Goal: Communication & Community: Answer question/provide support

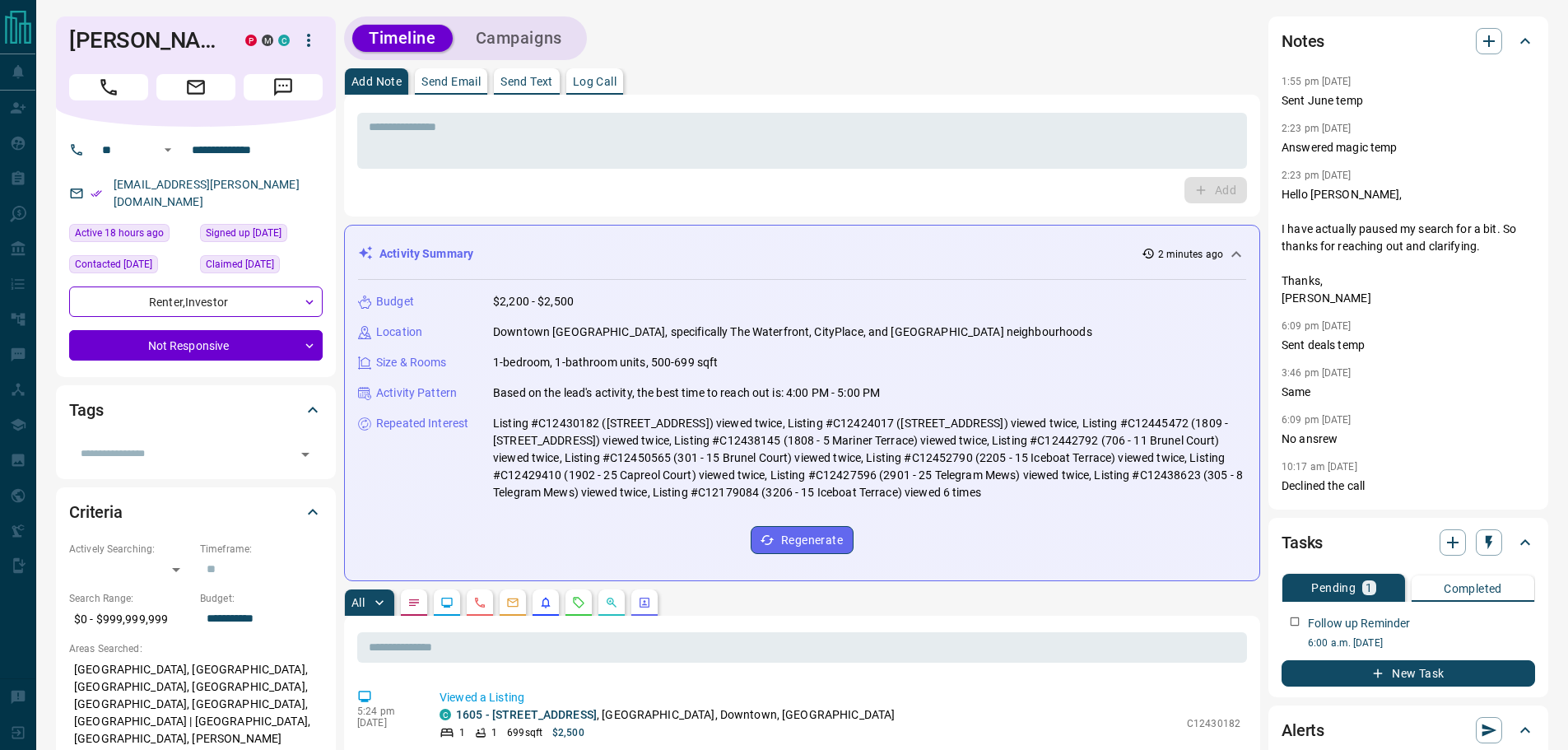
click at [1233, 259] on icon at bounding box center [1236, 254] width 20 height 20
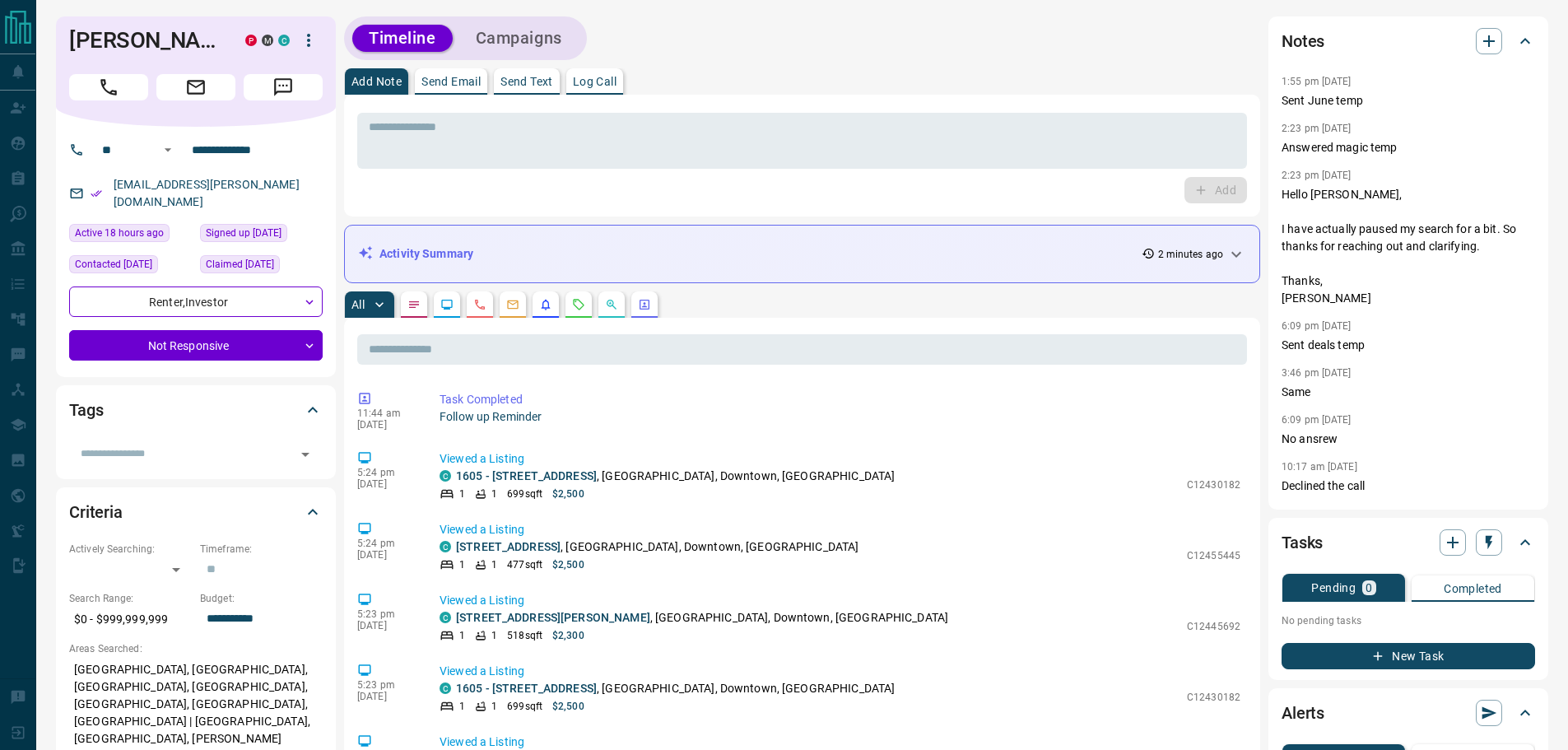
scroll to position [576, 0]
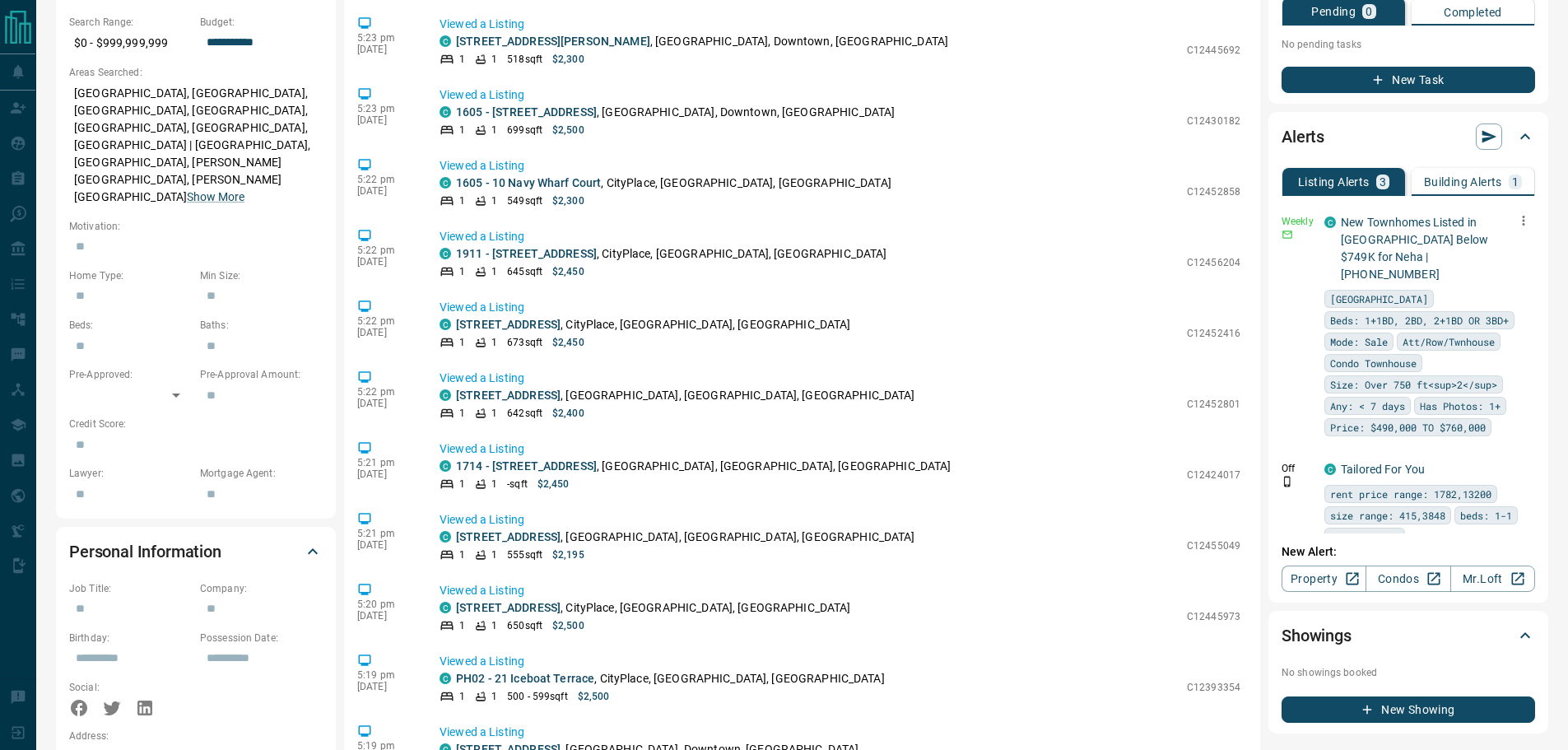
click at [1459, 172] on button "Building Alerts 1" at bounding box center [1472, 181] width 123 height 28
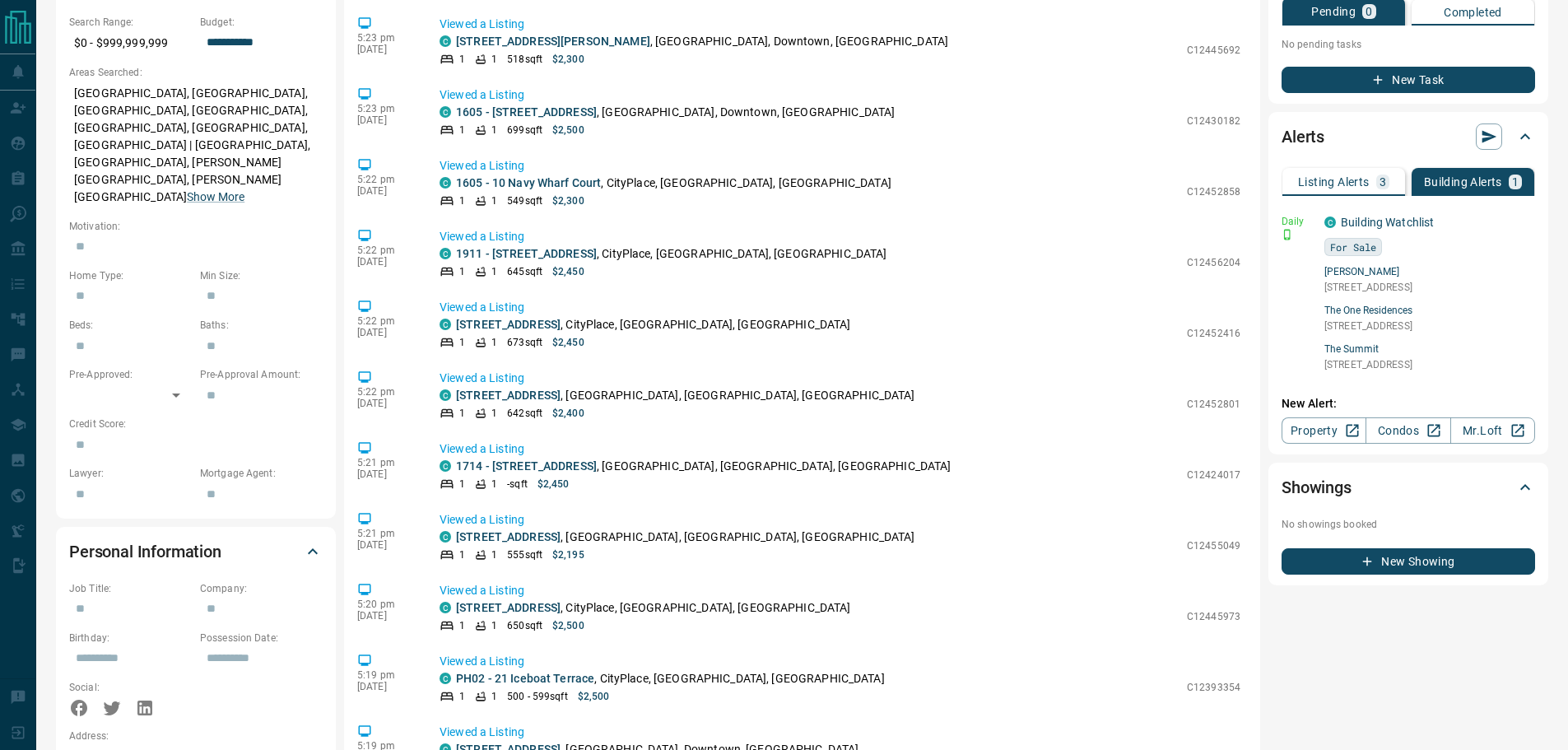
click at [1377, 177] on div "3" at bounding box center [1383, 181] width 13 height 15
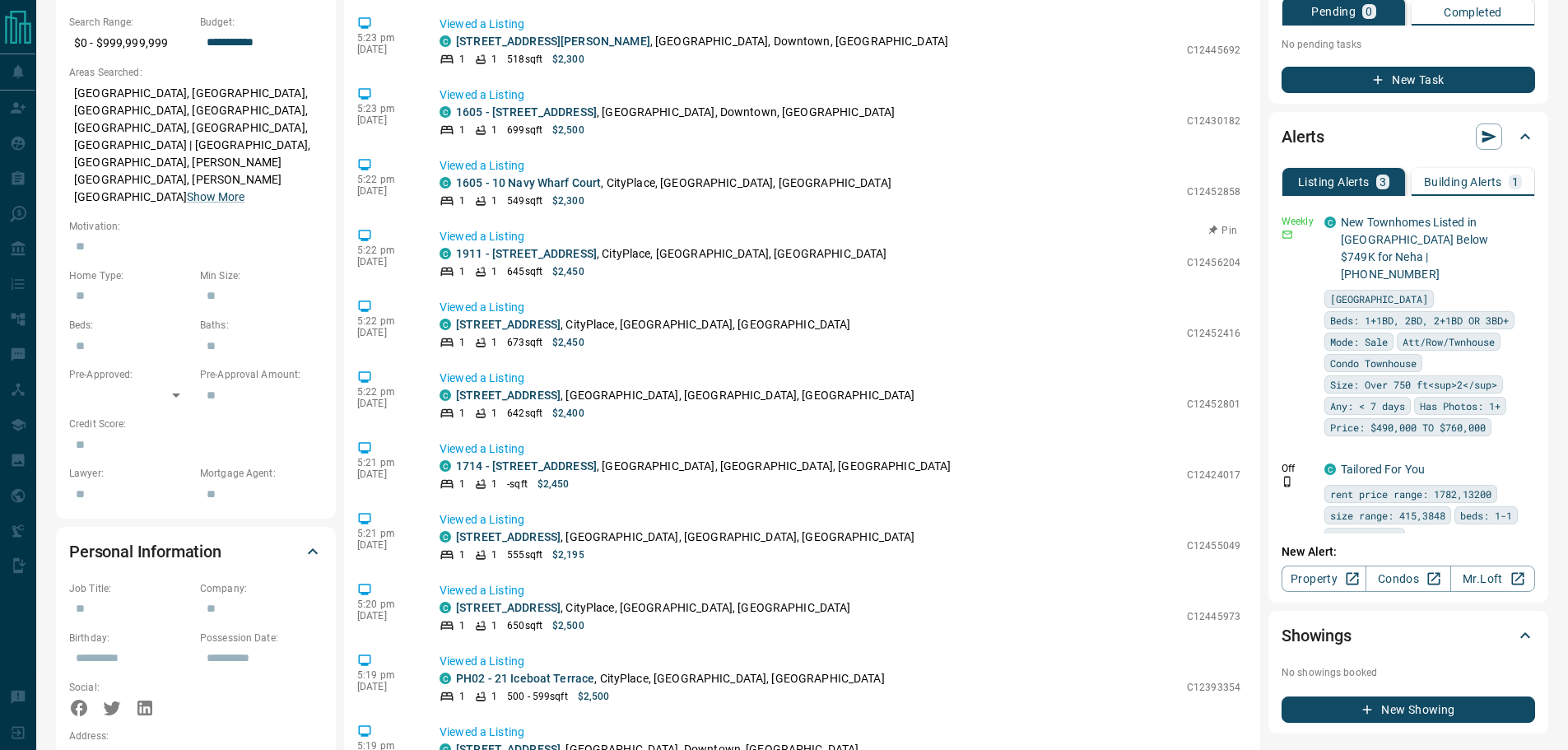
scroll to position [0, 0]
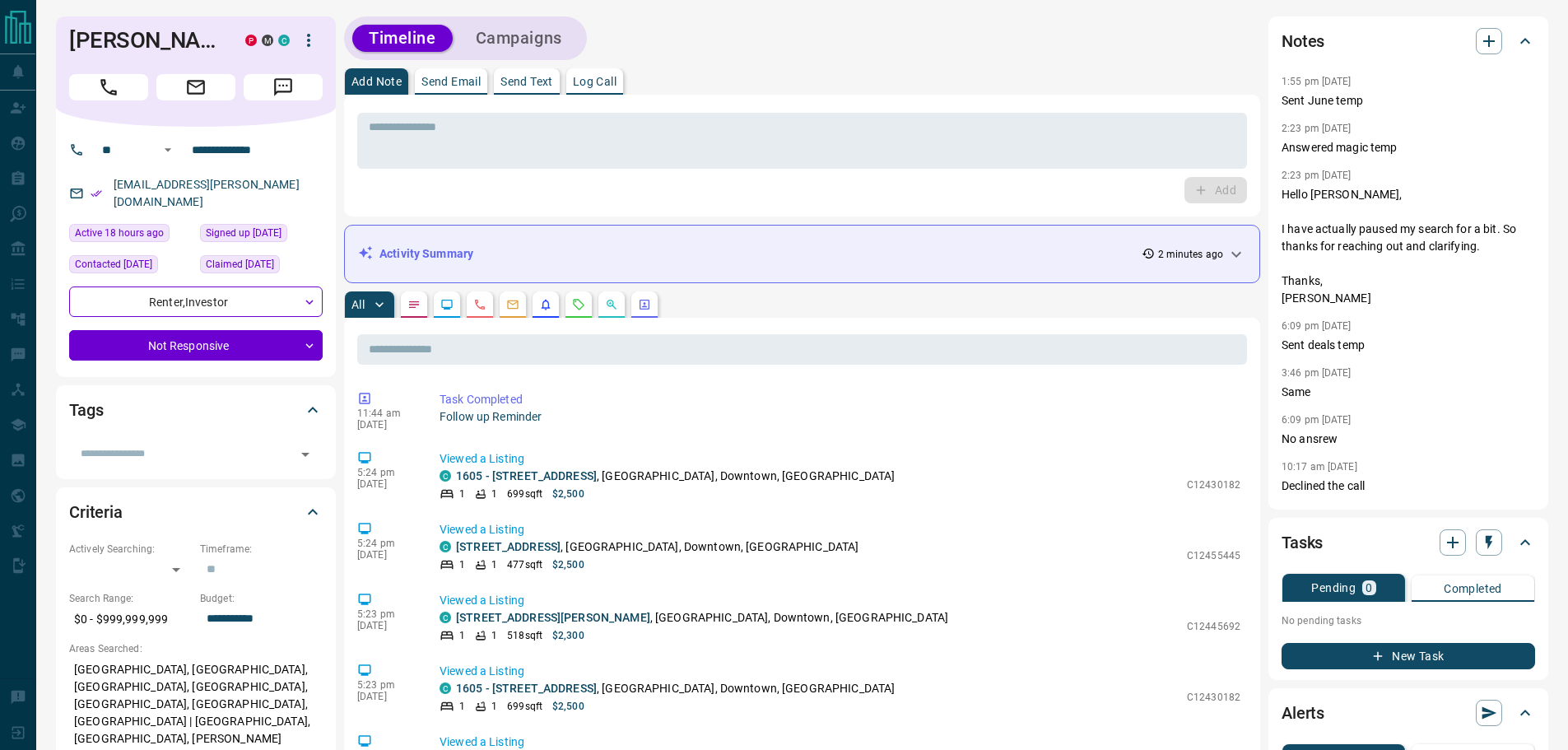
click at [470, 89] on button "Send Email" at bounding box center [450, 81] width 72 height 26
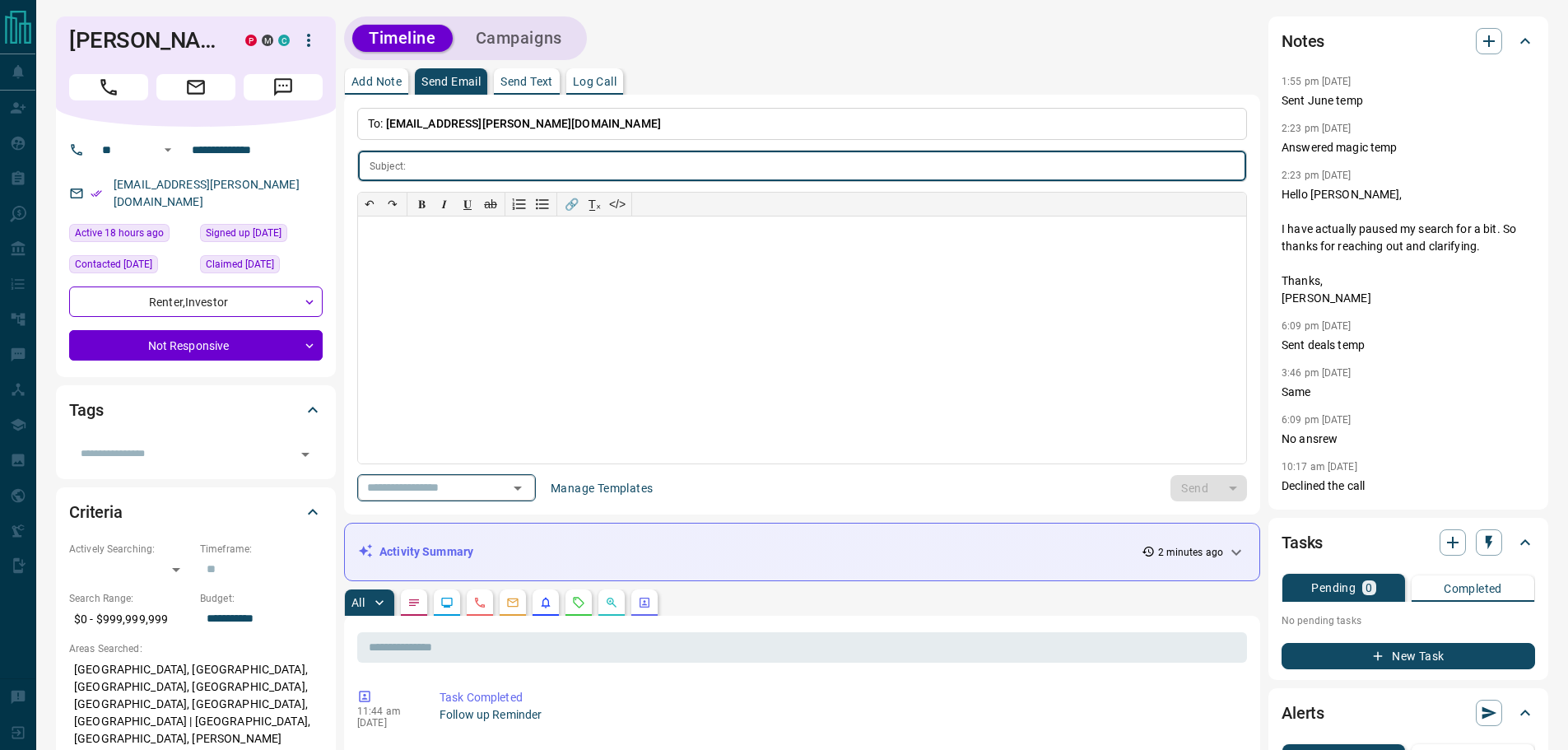
click at [438, 475] on div "​" at bounding box center [447, 488] width 179 height 27
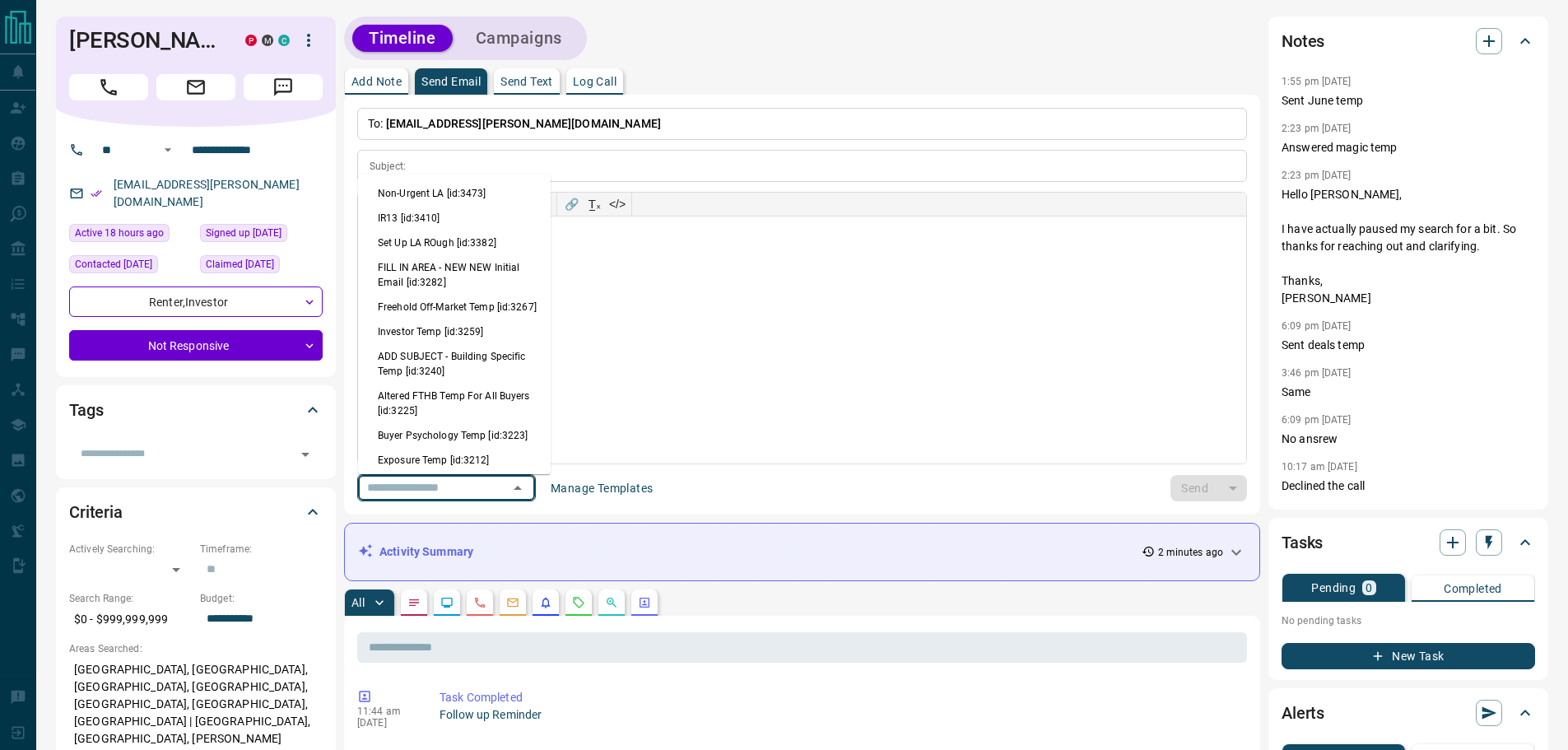
click at [445, 198] on li "Non-Urgent LA [id:3473]" at bounding box center [454, 193] width 192 height 25
type input "*********"
type input "**********"
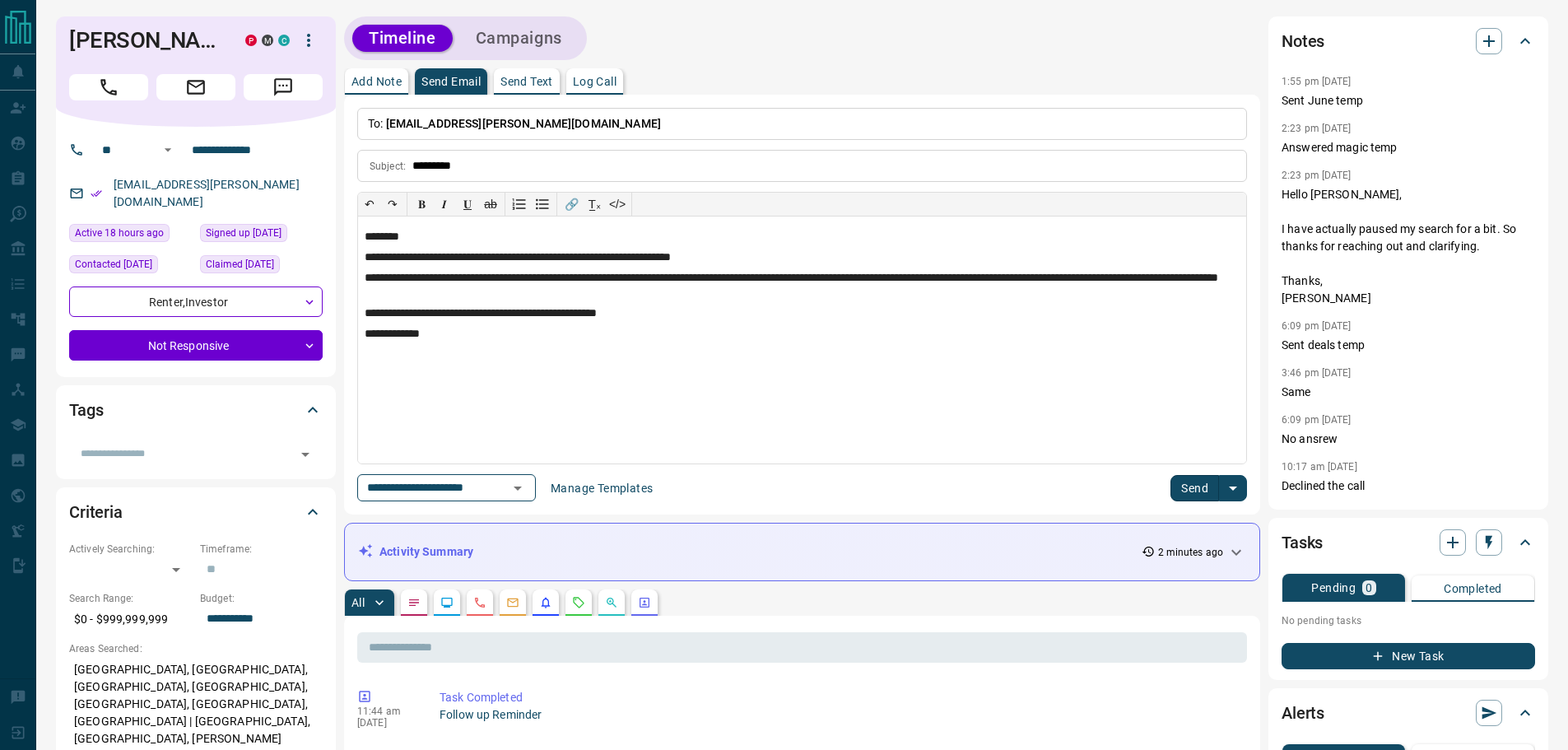
click at [1178, 492] on button "Send" at bounding box center [1194, 488] width 48 height 26
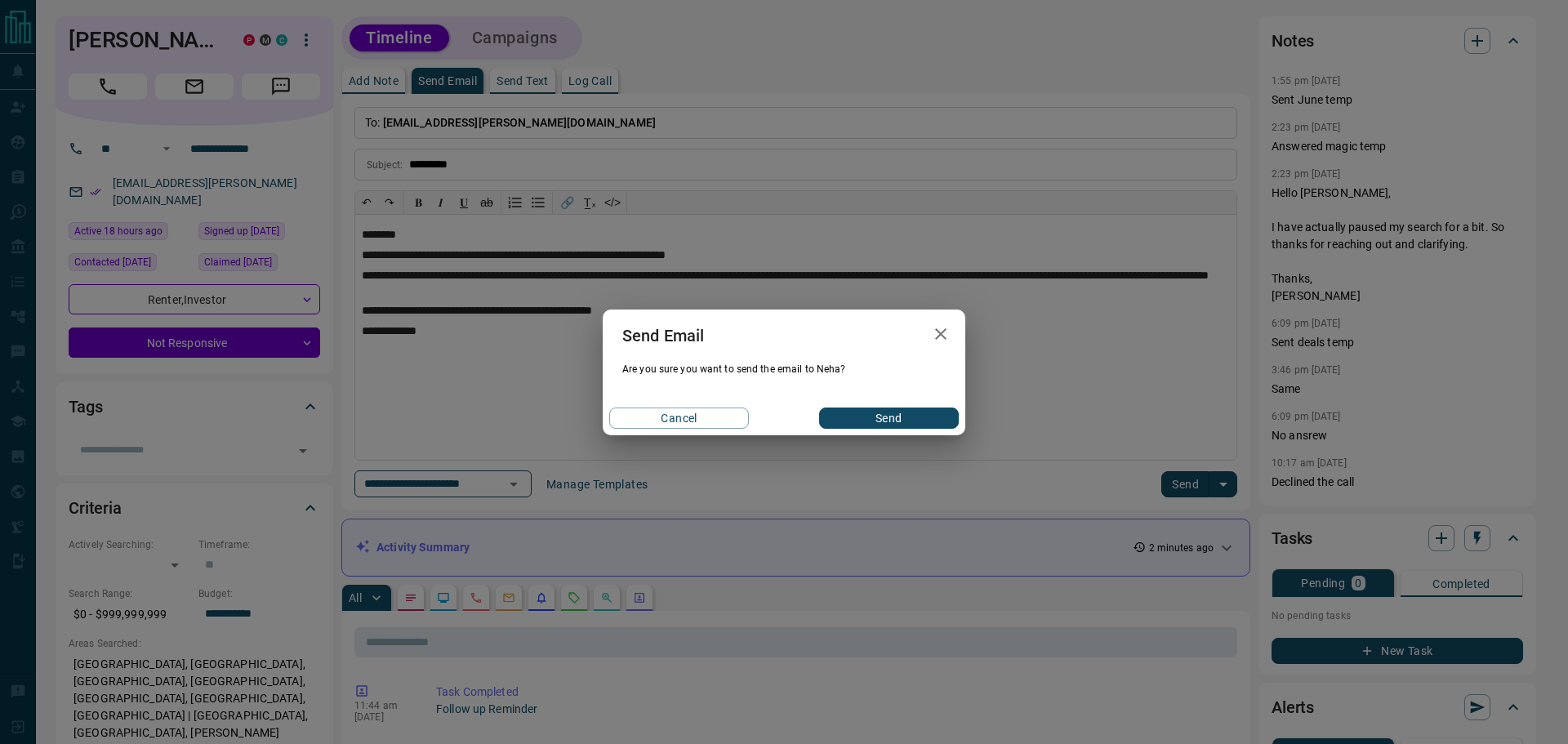
click at [884, 419] on button "Send" at bounding box center [889, 418] width 139 height 21
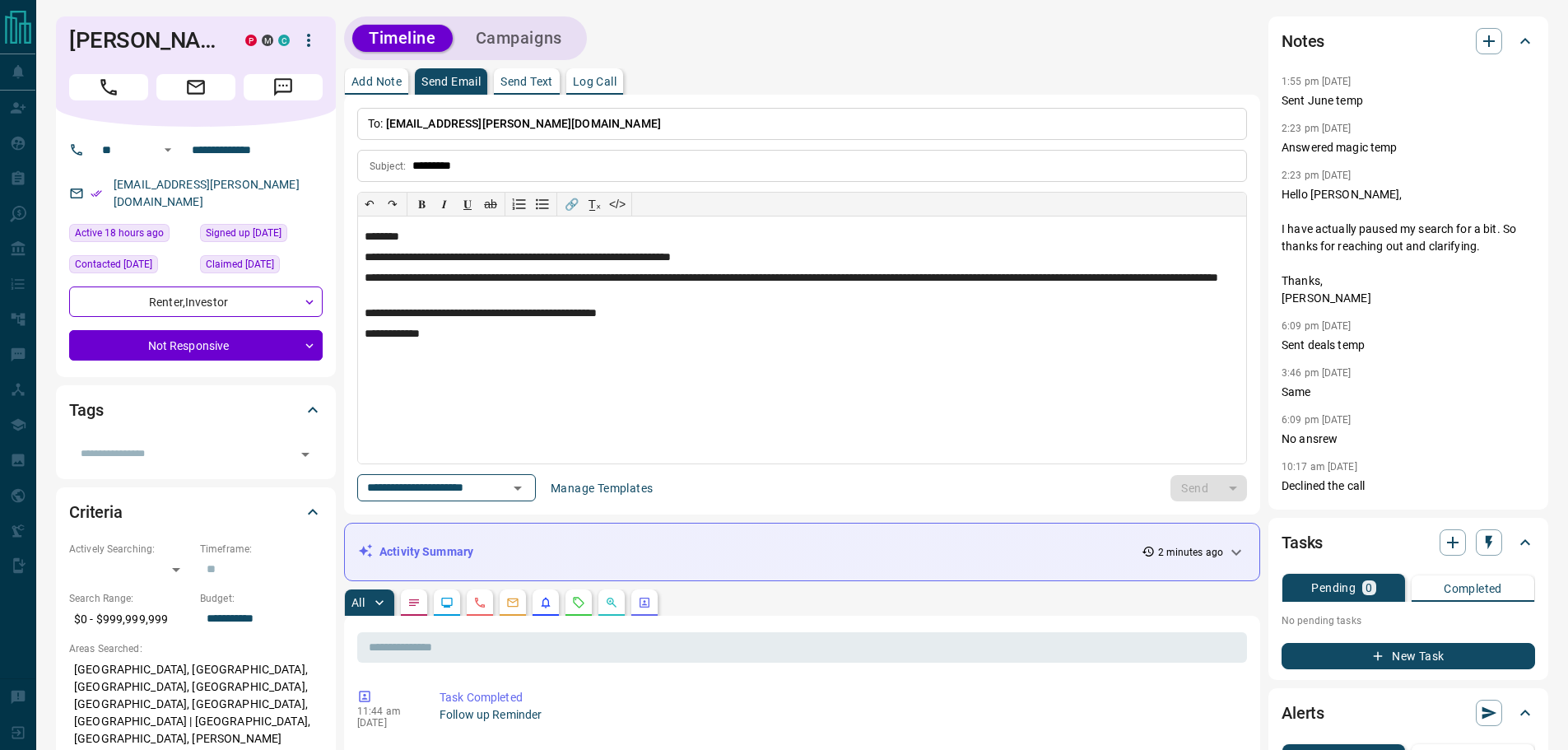
click at [523, 78] on p "Send Text" at bounding box center [527, 81] width 53 height 12
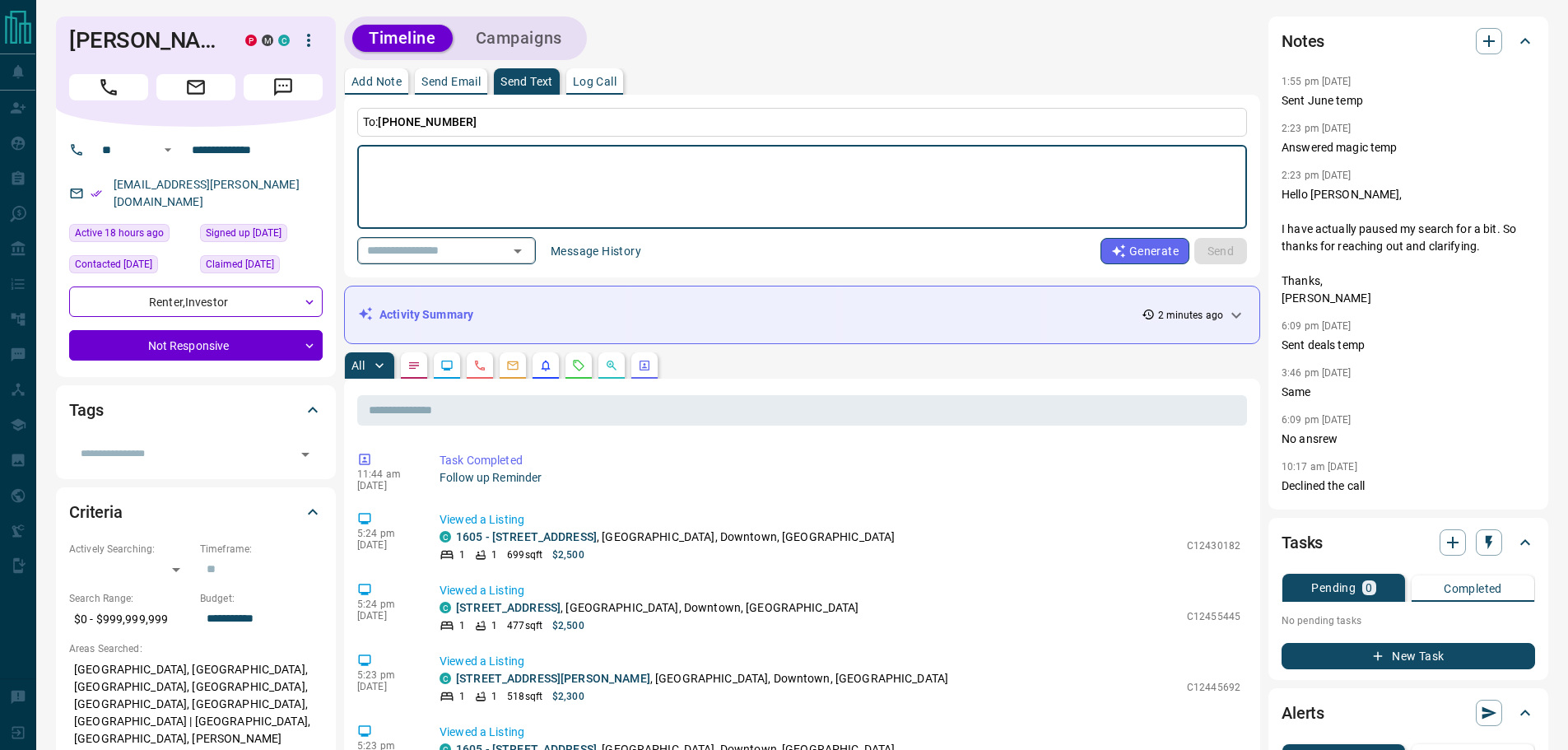
click at [411, 251] on input "text" at bounding box center [422, 251] width 125 height 21
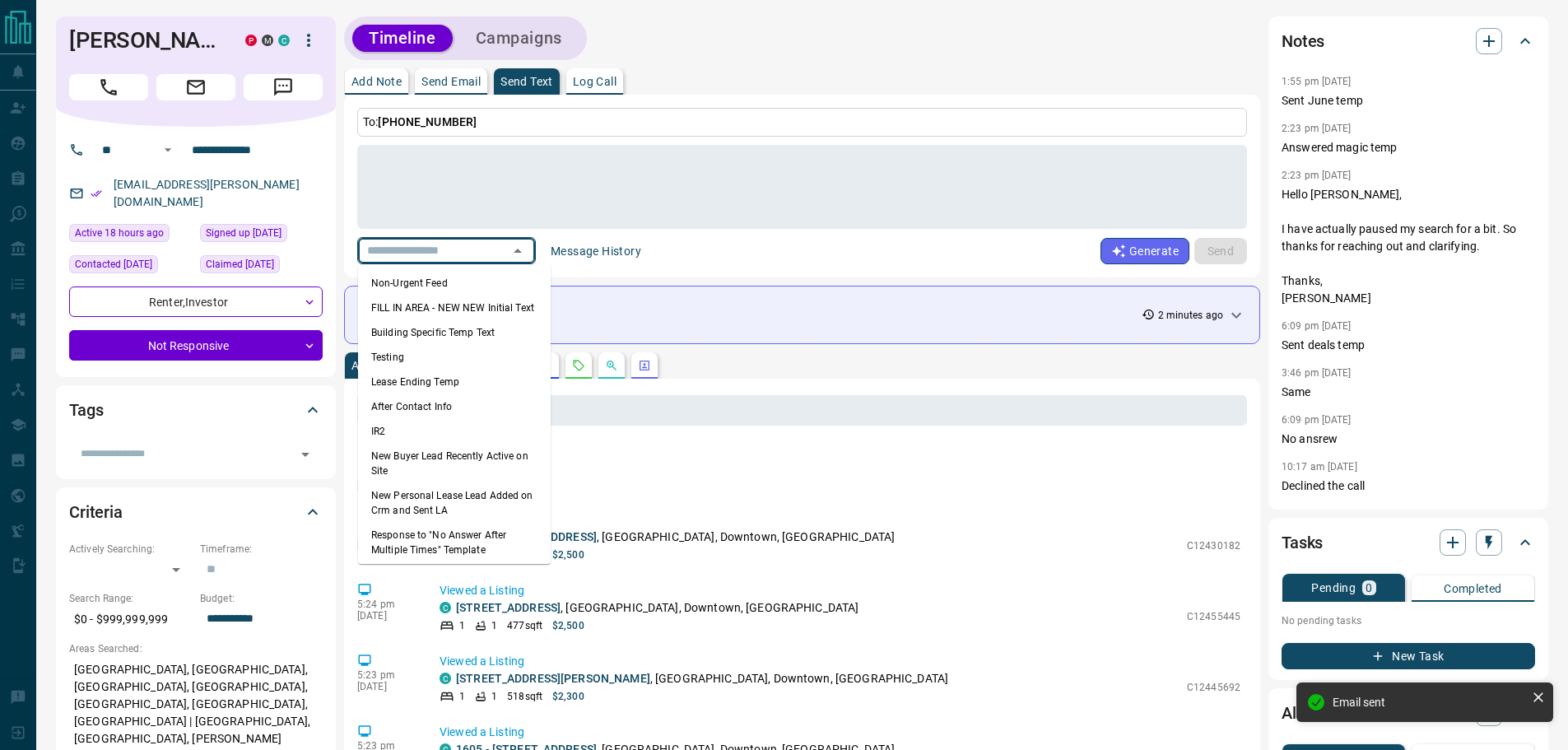
click at [428, 277] on li "Non-Urgent Feed" at bounding box center [454, 283] width 192 height 25
type textarea "**********"
type input "**********"
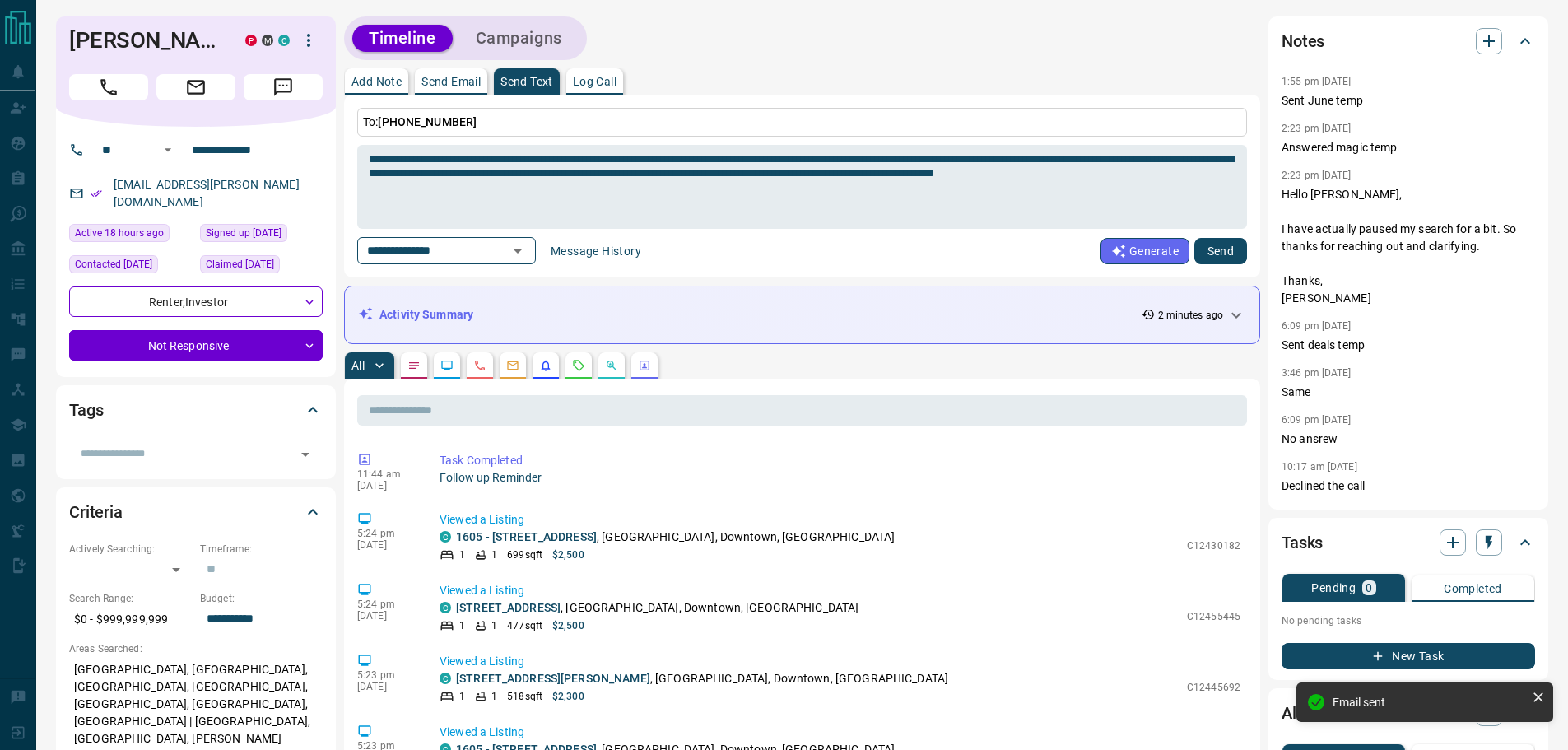
click at [1232, 256] on button "Send" at bounding box center [1221, 251] width 53 height 26
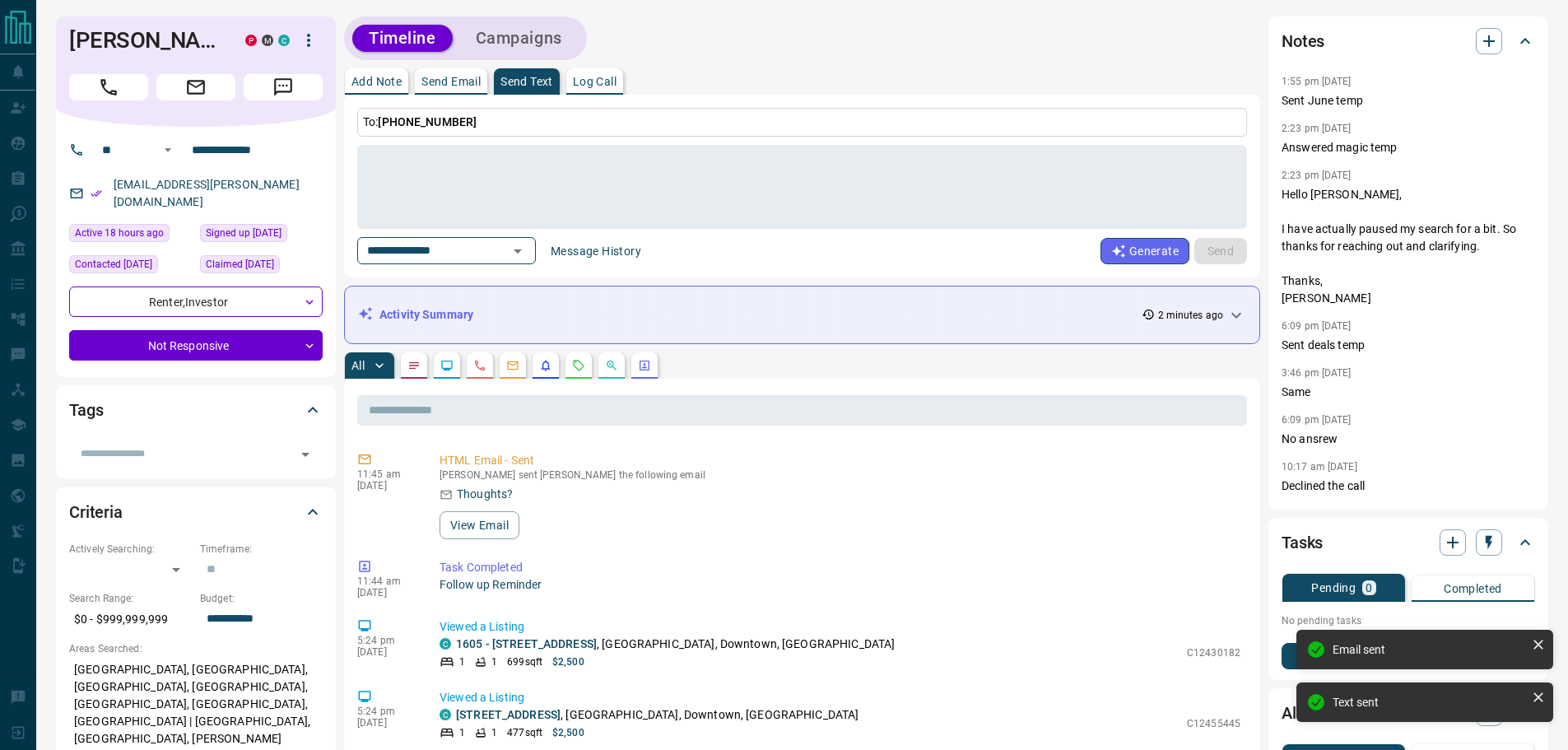
click at [378, 69] on button "Add Note" at bounding box center [377, 81] width 64 height 26
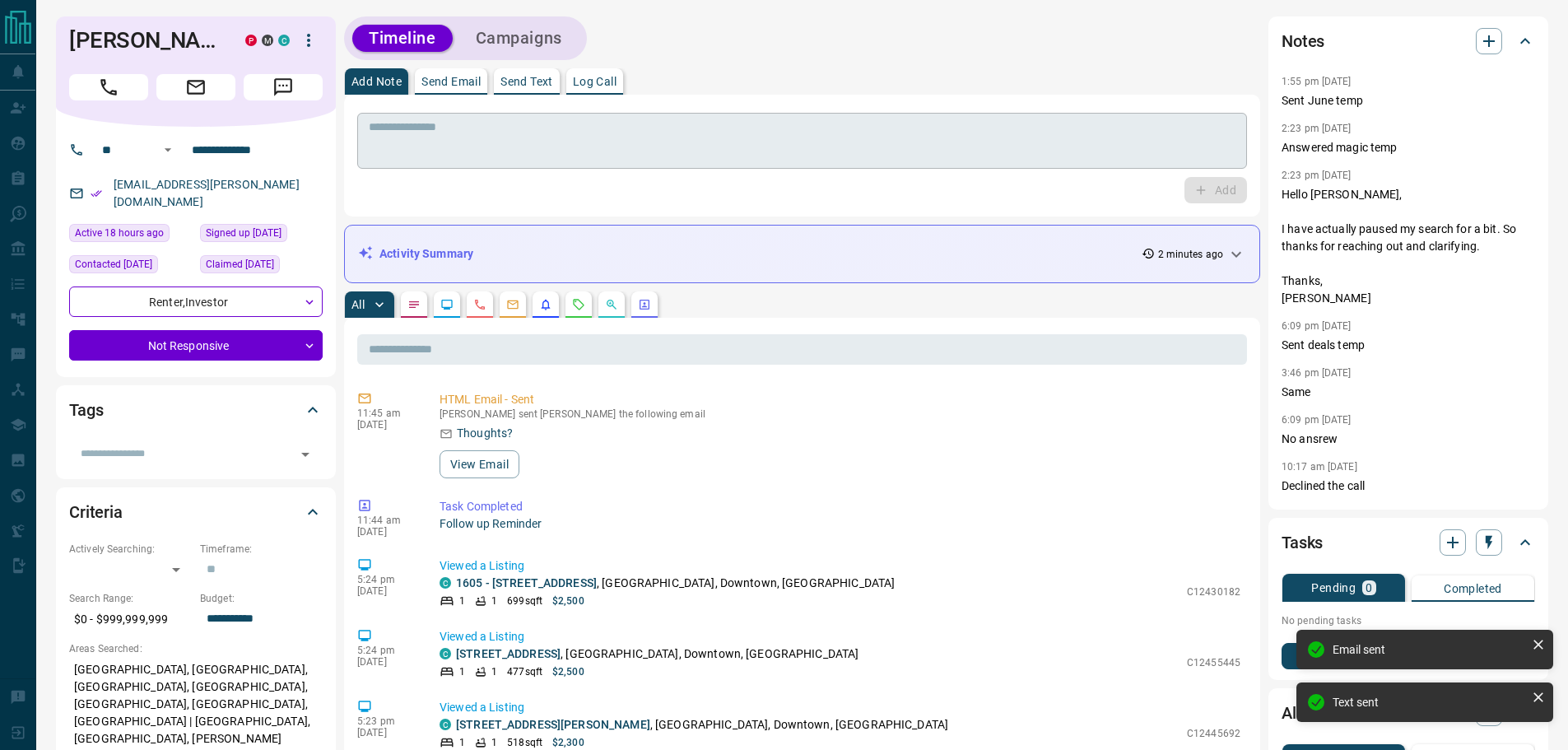
drag, startPoint x: 407, startPoint y: 114, endPoint x: 410, endPoint y: 124, distance: 10.4
click at [409, 117] on div "* ​" at bounding box center [802, 138] width 890 height 61
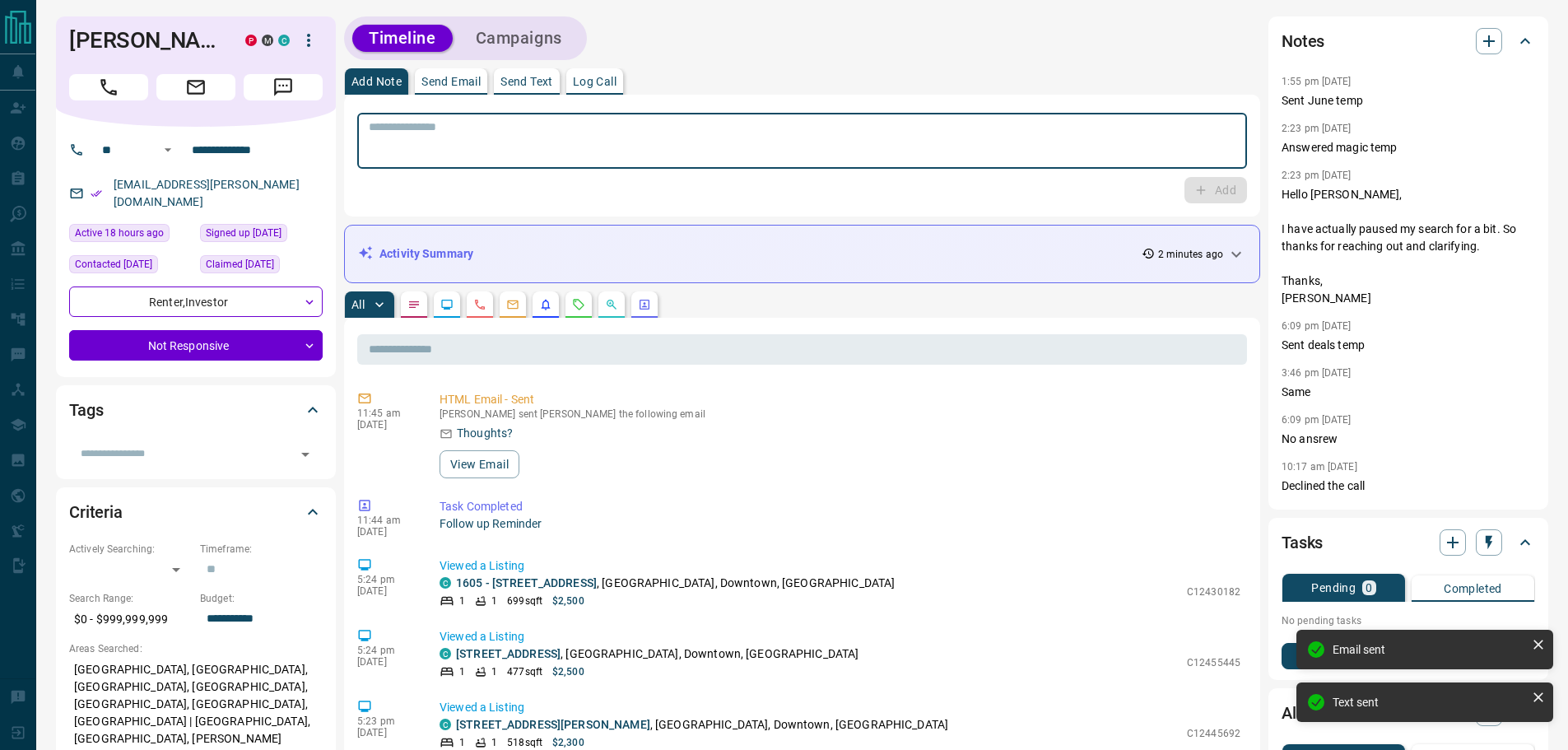
click at [413, 132] on textarea at bounding box center [801, 141] width 867 height 42
type textarea "*"
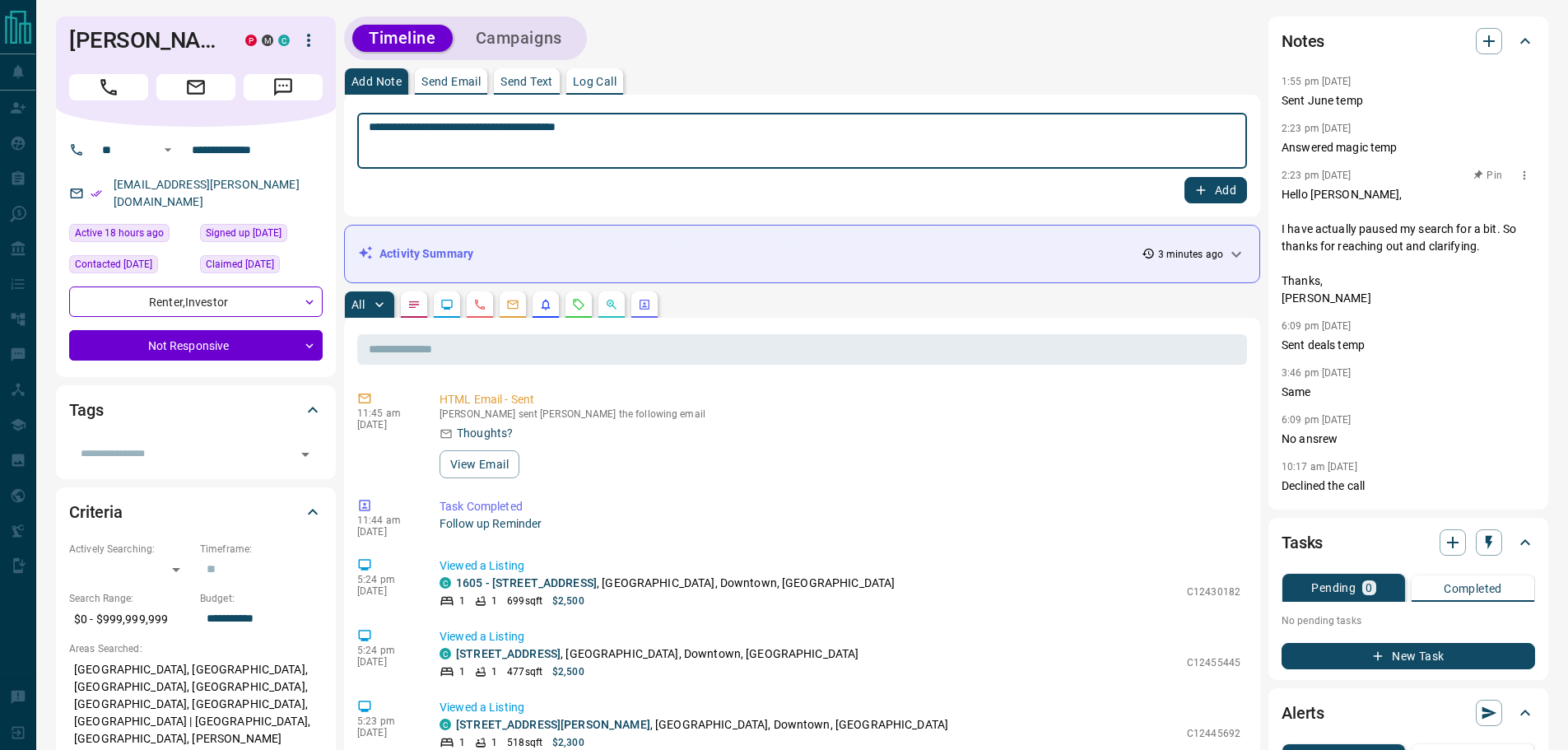
type textarea "**********"
click at [1202, 193] on icon "button" at bounding box center [1201, 190] width 15 height 15
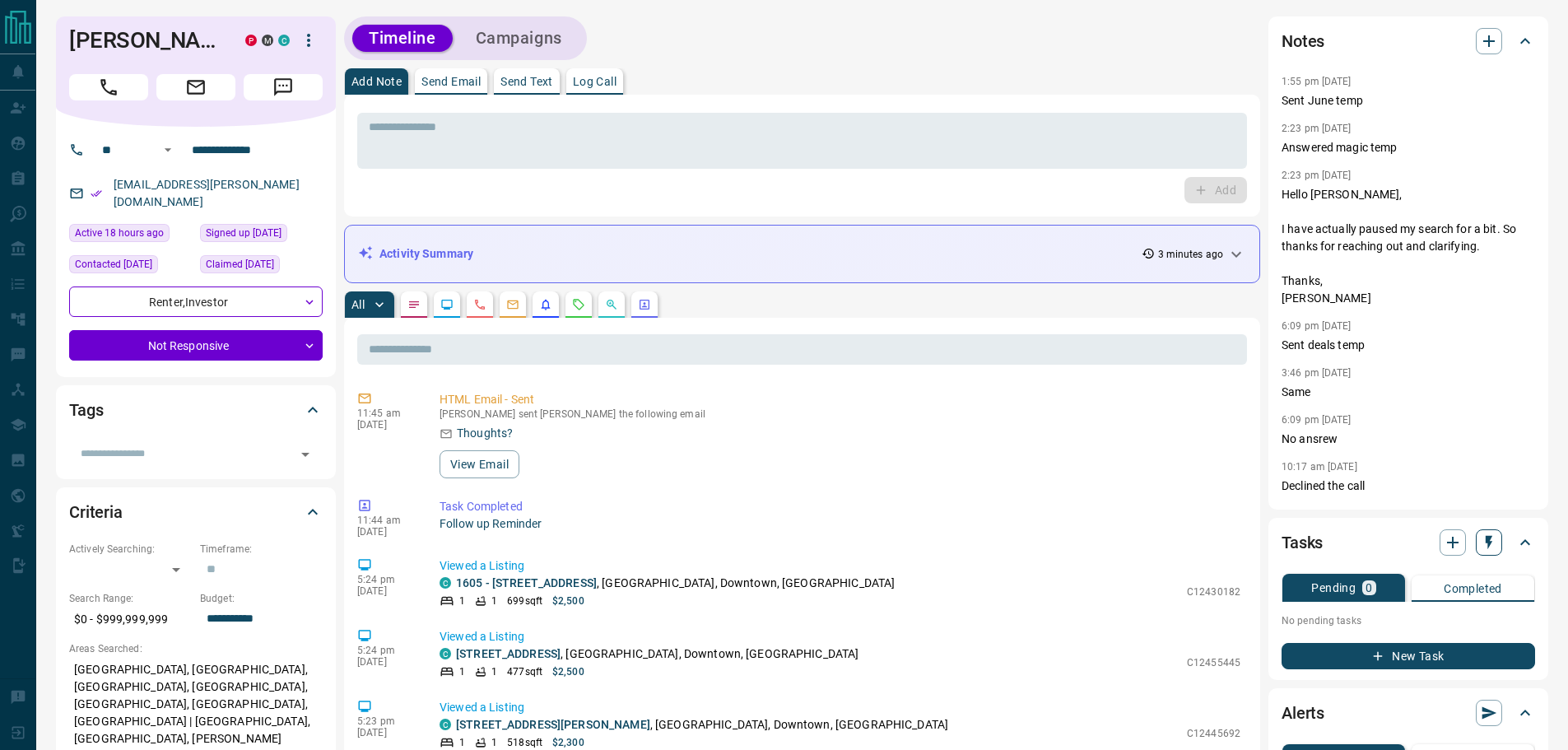
click at [1479, 539] on button "button" at bounding box center [1489, 542] width 26 height 26
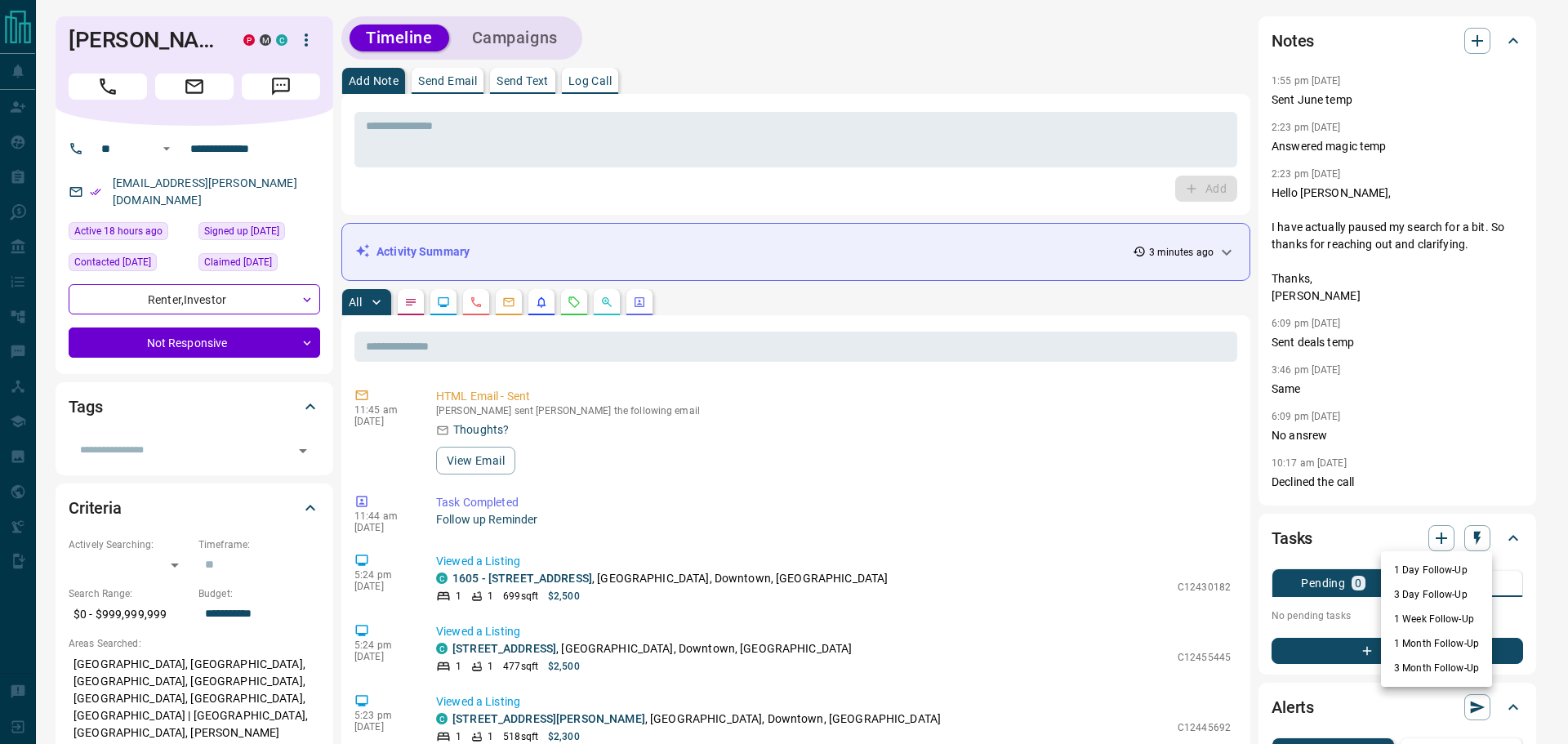
click at [1443, 566] on li "1 Day Follow-Up" at bounding box center [1436, 570] width 111 height 24
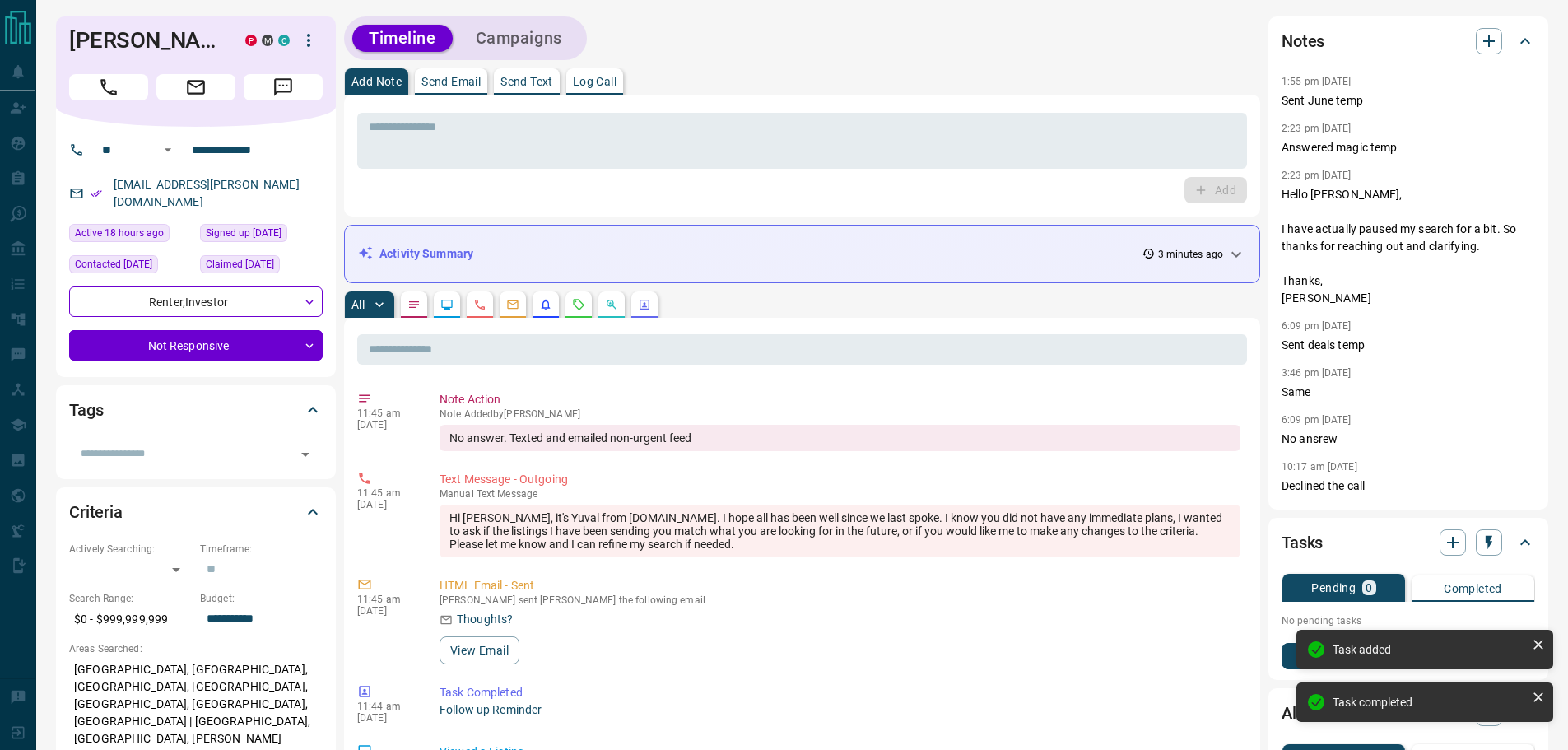
click at [1288, 659] on button "New Task" at bounding box center [1408, 655] width 253 height 26
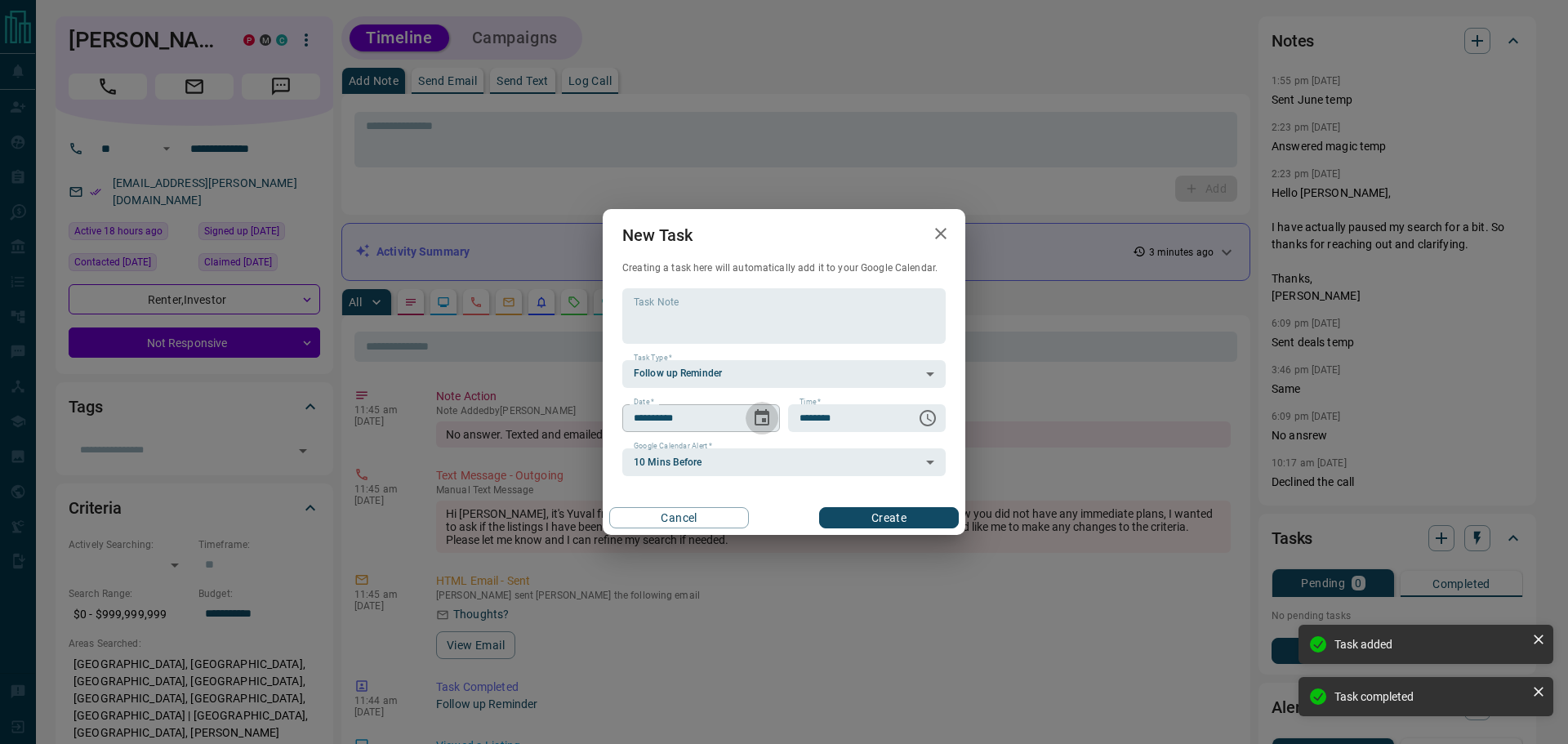
click at [772, 428] on button "Choose date, selected date is Oct 16, 2025" at bounding box center [761, 418] width 33 height 33
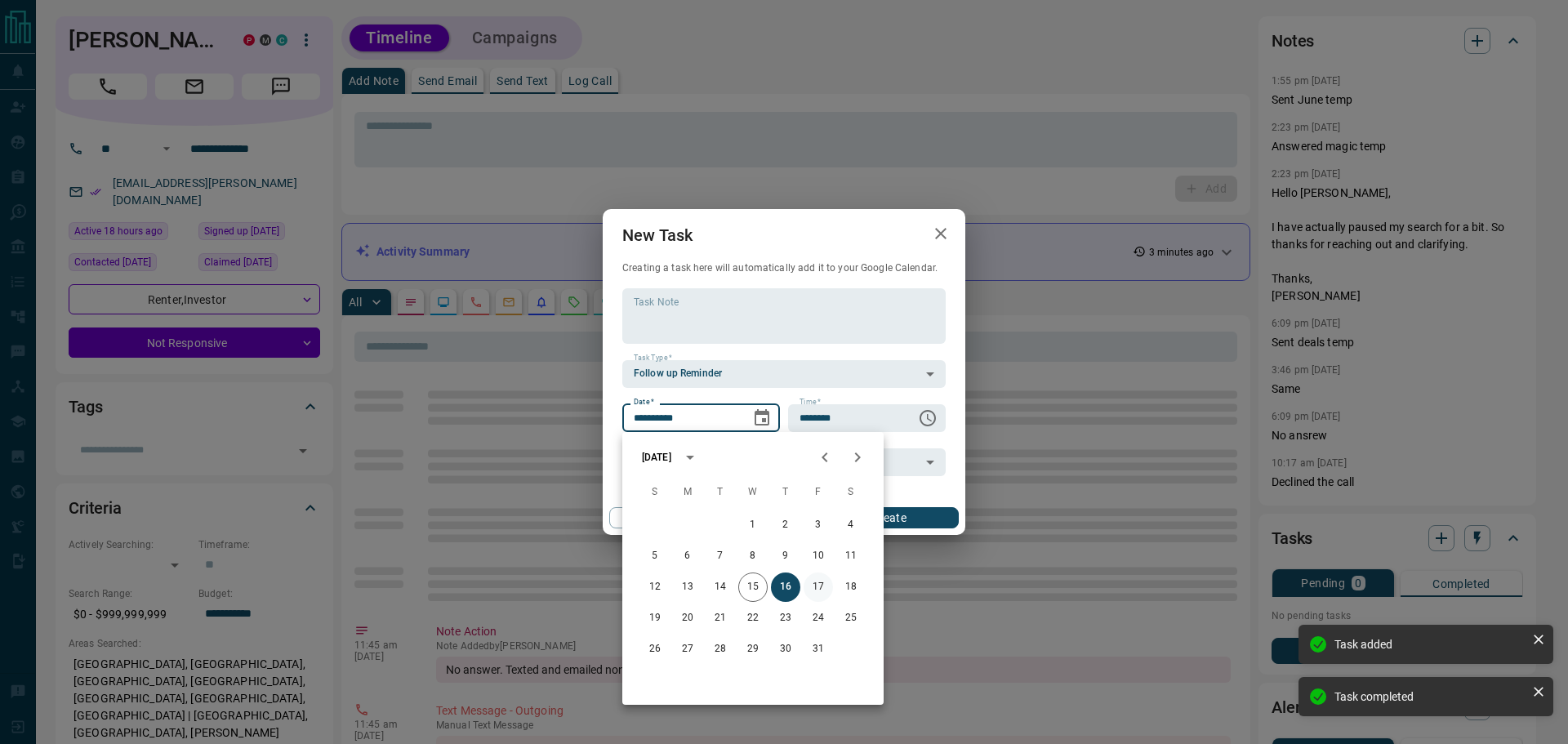
click at [814, 589] on button "17" at bounding box center [817, 587] width 30 height 30
type input "**********"
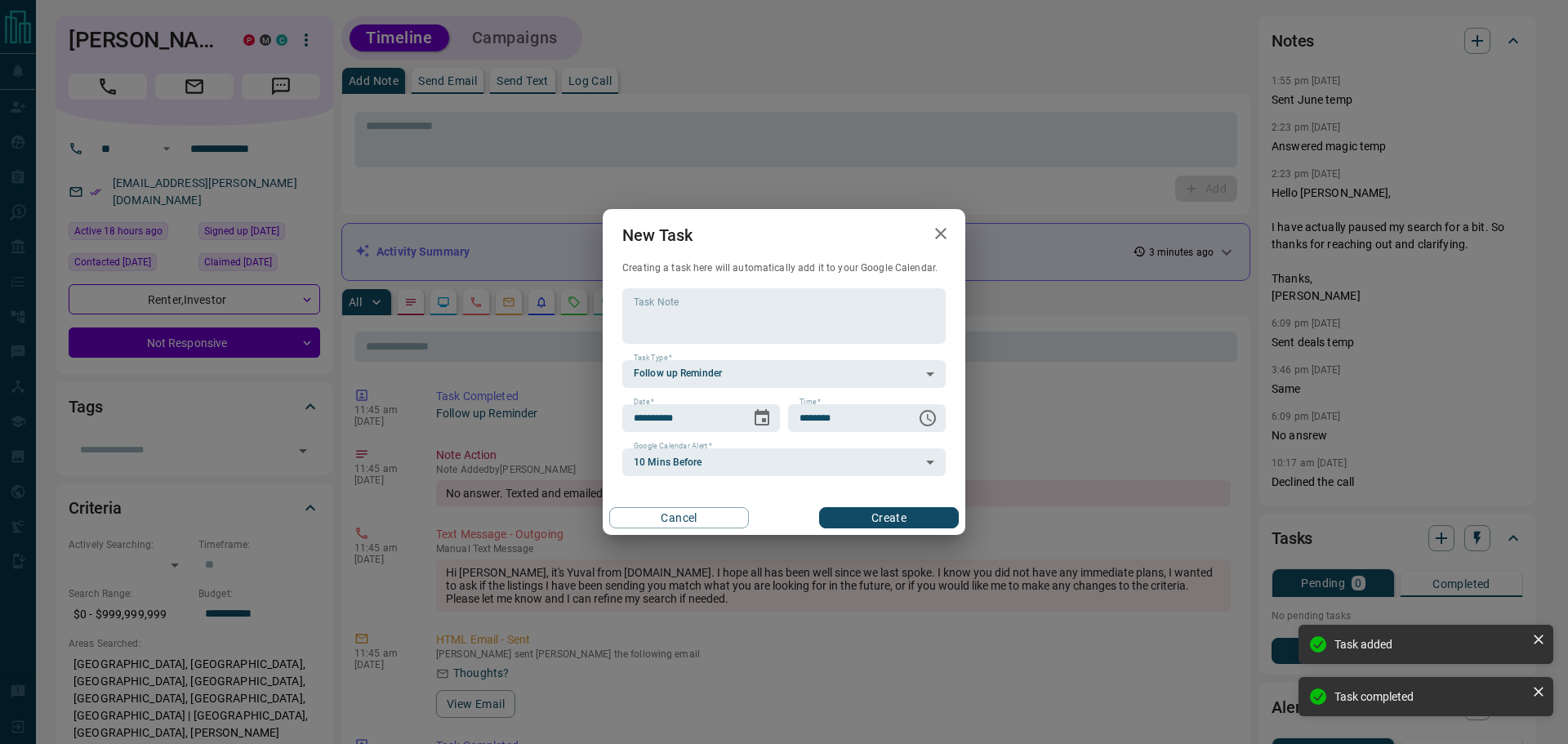
click at [920, 523] on button "Create" at bounding box center [889, 517] width 139 height 21
